Goal: Find specific page/section: Find specific page/section

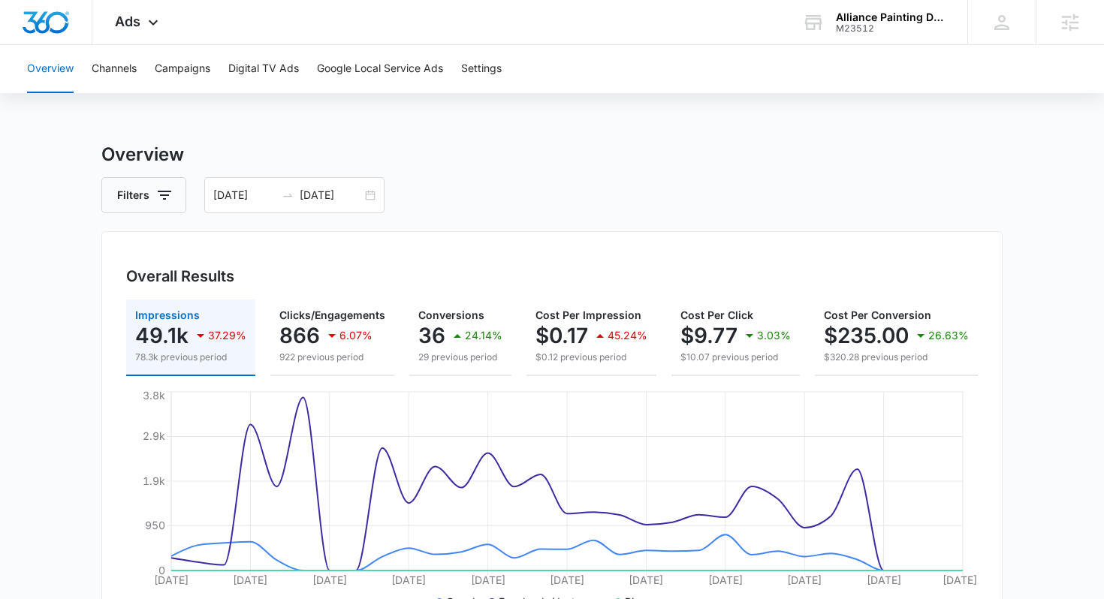
click at [864, 18] on div "Alliance Painting DFW" at bounding box center [891, 17] width 110 height 12
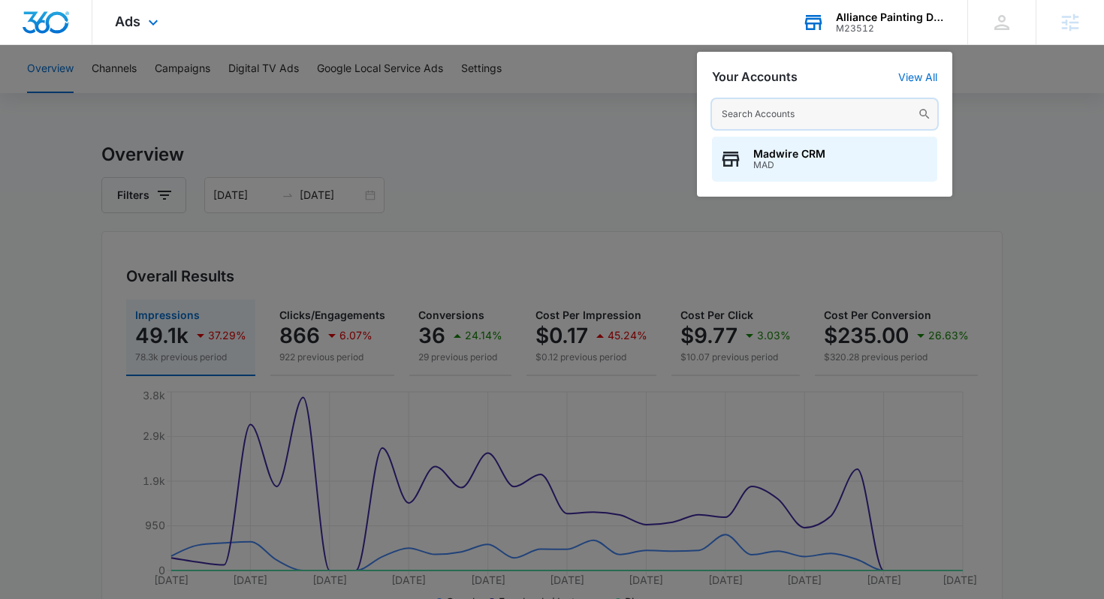
click at [765, 120] on input "text" at bounding box center [824, 114] width 225 height 30
paste input "M311999"
type input "M311999"
click at [805, 159] on span "Jestcor Contracting, inc." at bounding box center [817, 154] width 128 height 12
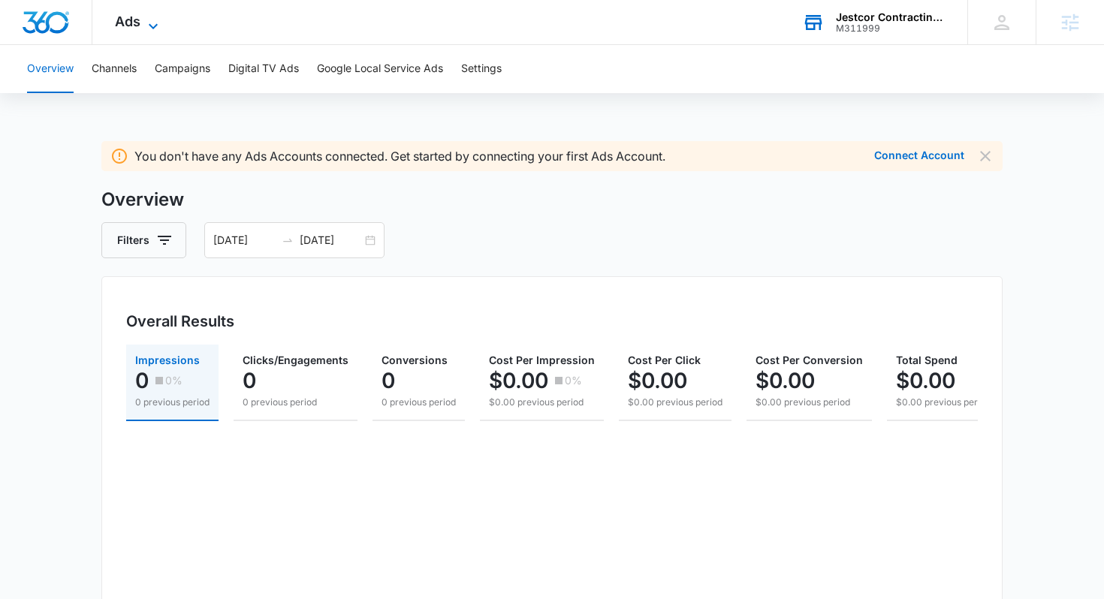
click at [146, 27] on icon at bounding box center [153, 26] width 18 height 18
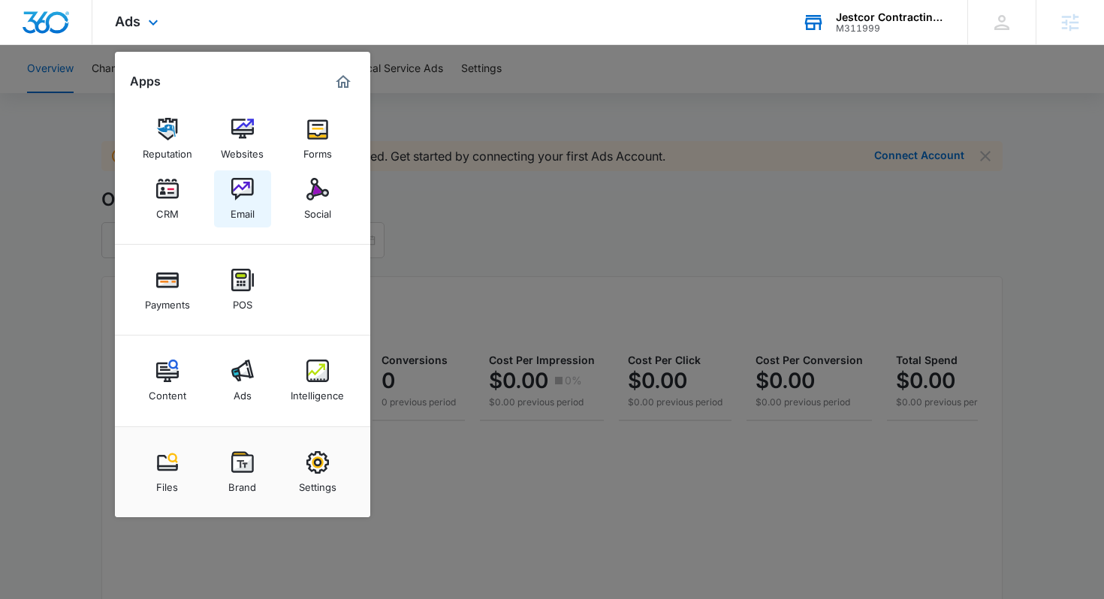
click at [225, 200] on link "Email" at bounding box center [242, 198] width 57 height 57
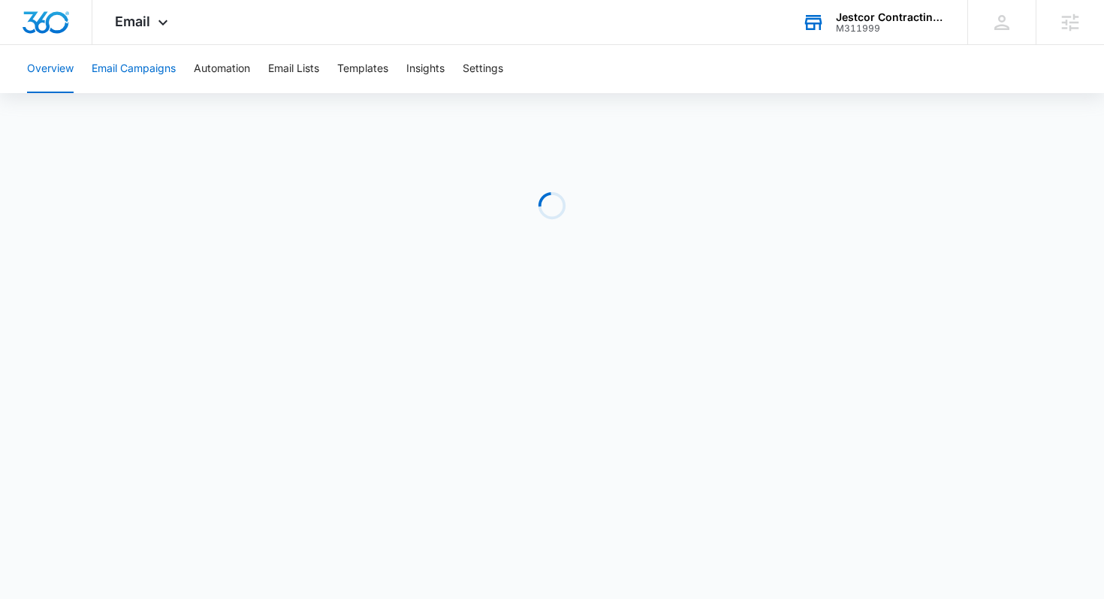
click at [145, 68] on button "Email Campaigns" at bounding box center [134, 69] width 84 height 48
